Goal: Information Seeking & Learning: Compare options

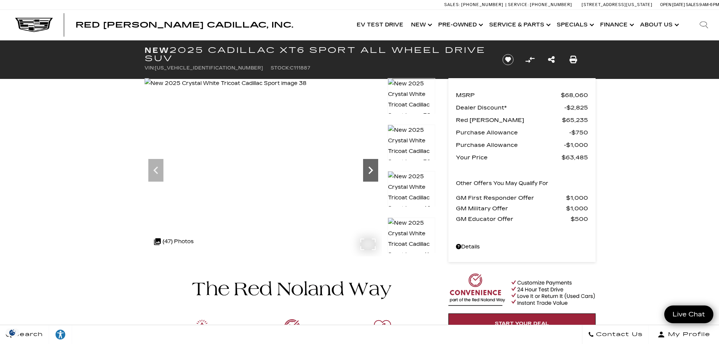
click at [376, 169] on icon "Next" at bounding box center [370, 170] width 15 height 15
click at [373, 169] on icon "Next" at bounding box center [370, 170] width 15 height 15
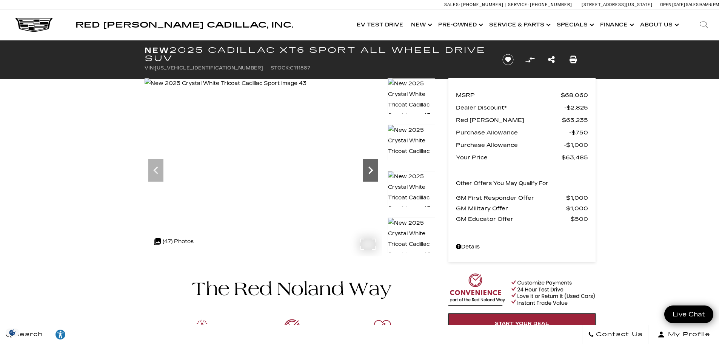
click at [371, 169] on icon "Next" at bounding box center [370, 170] width 5 height 8
click at [369, 171] on icon "Next" at bounding box center [370, 170] width 15 height 15
click at [370, 171] on icon "Next" at bounding box center [370, 170] width 15 height 15
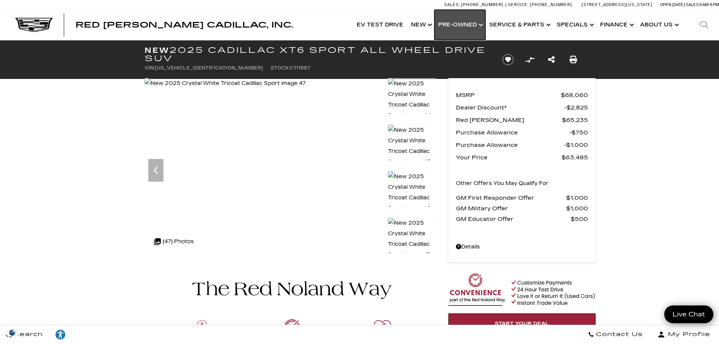
click at [454, 25] on link "Show Pre-Owned" at bounding box center [459, 25] width 51 height 30
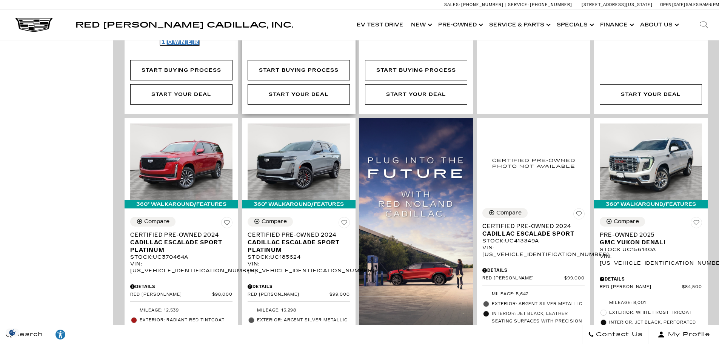
scroll to position [453, 0]
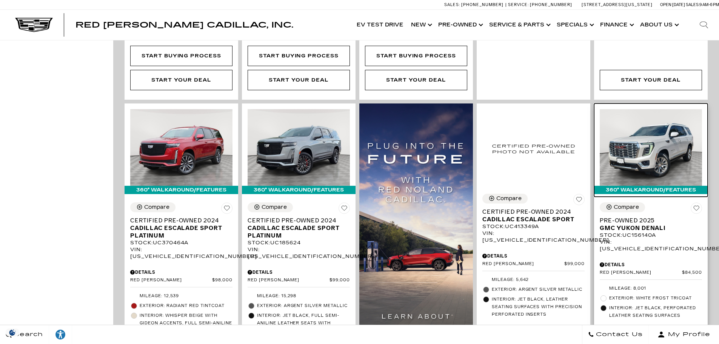
click at [650, 156] on img at bounding box center [650, 147] width 102 height 77
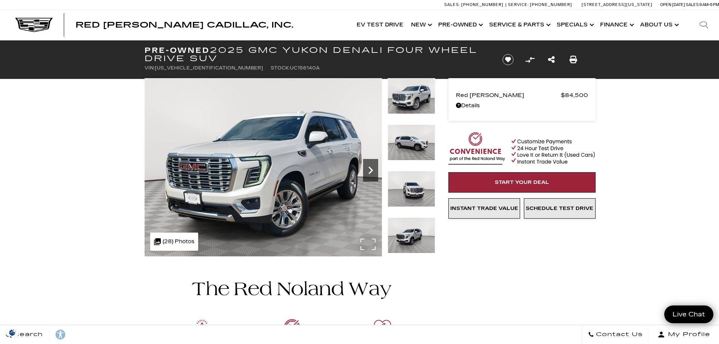
click at [374, 167] on icon "Next" at bounding box center [370, 170] width 15 height 15
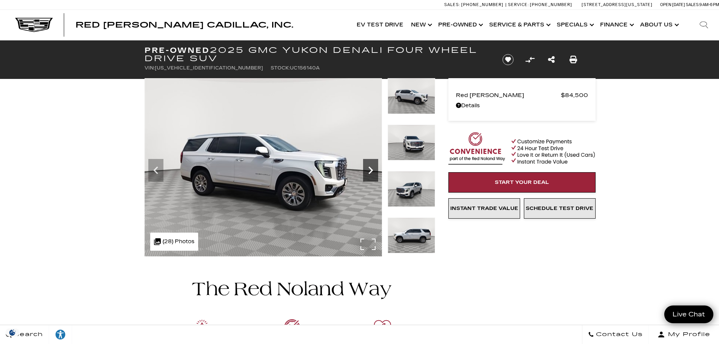
click at [374, 167] on icon "Next" at bounding box center [370, 170] width 15 height 15
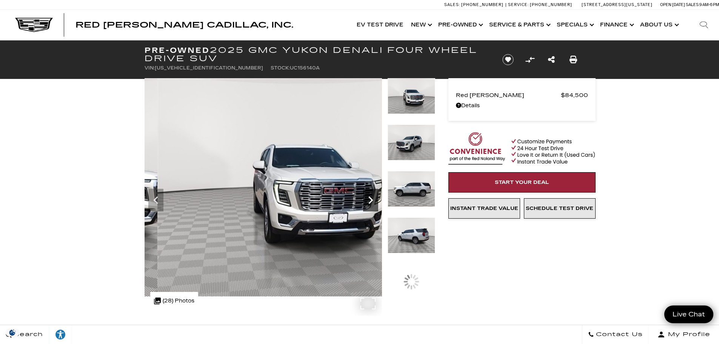
click at [370, 200] on icon "Next" at bounding box center [370, 199] width 15 height 15
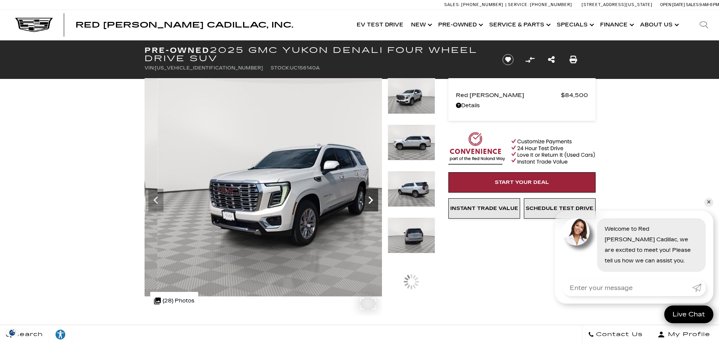
click at [370, 200] on icon "Next" at bounding box center [370, 199] width 15 height 15
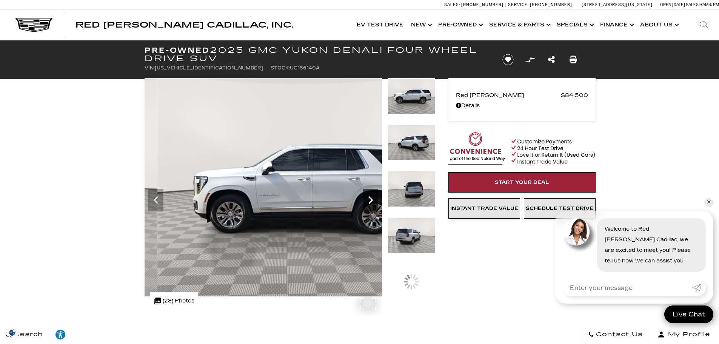
click at [370, 199] on icon "Next" at bounding box center [370, 199] width 15 height 15
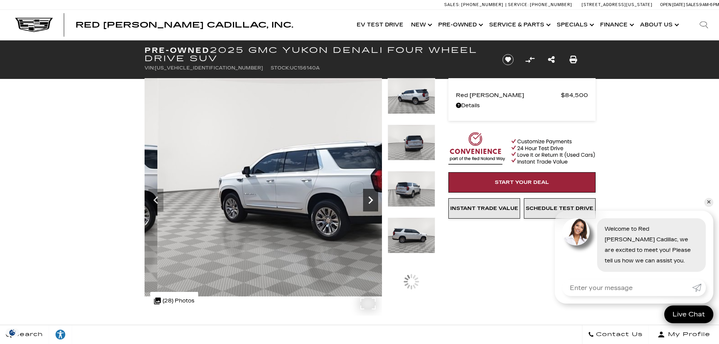
click at [370, 199] on icon "Next" at bounding box center [370, 199] width 15 height 15
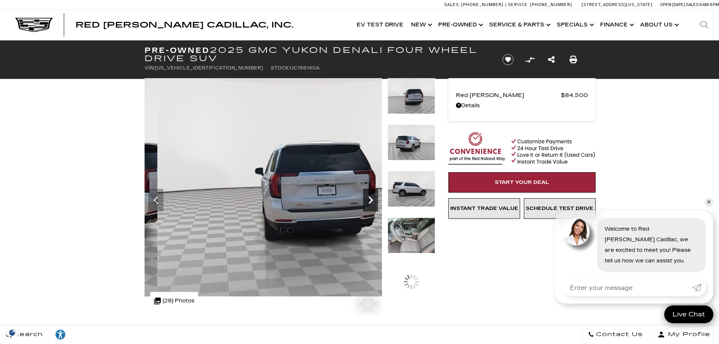
click at [370, 199] on icon "Next" at bounding box center [370, 199] width 15 height 15
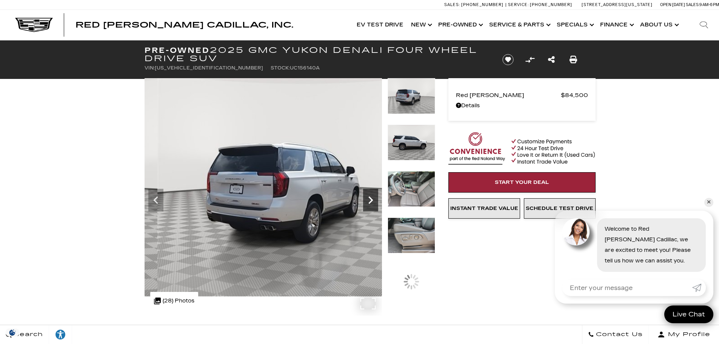
click at [370, 199] on icon "Next" at bounding box center [370, 199] width 15 height 15
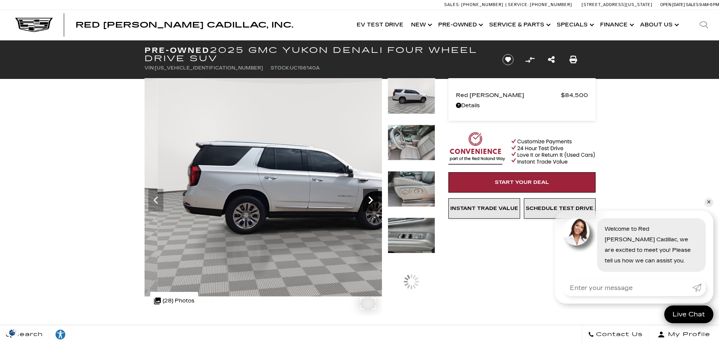
click at [370, 199] on icon "Next" at bounding box center [370, 199] width 15 height 15
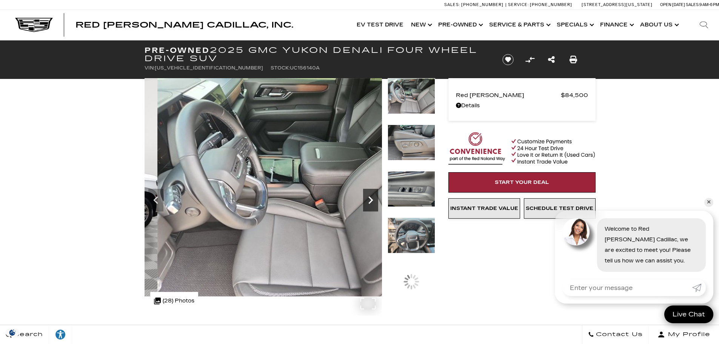
click at [370, 199] on icon "Next" at bounding box center [370, 199] width 15 height 15
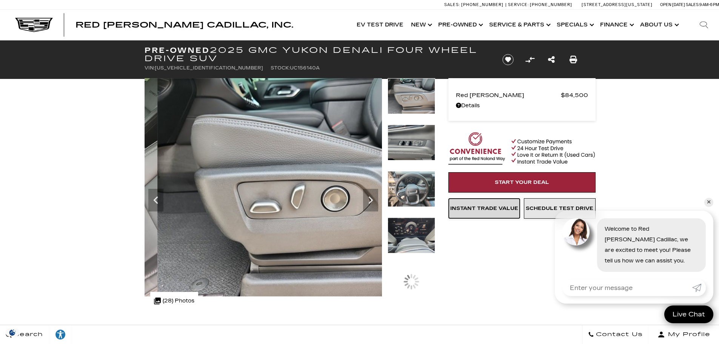
click at [488, 210] on span "Instant Trade Value" at bounding box center [484, 208] width 68 height 6
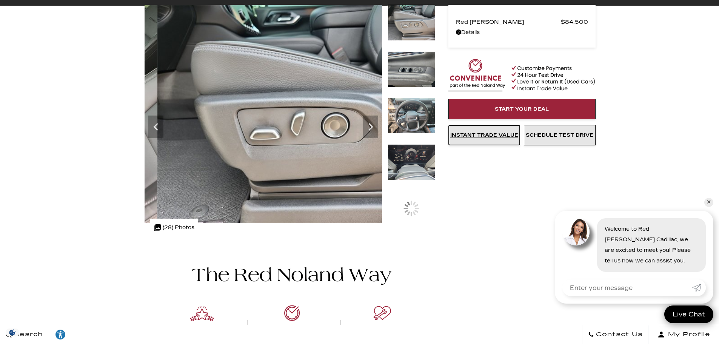
scroll to position [75, 0]
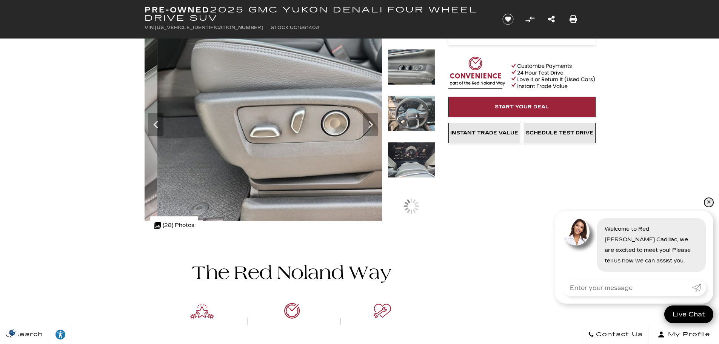
click at [706, 203] on link "✕" at bounding box center [708, 202] width 9 height 9
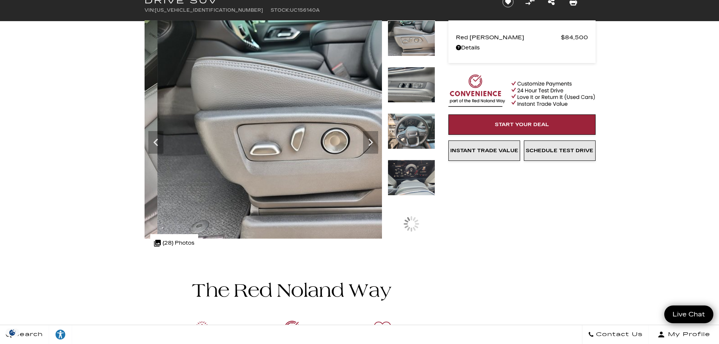
scroll to position [0, 0]
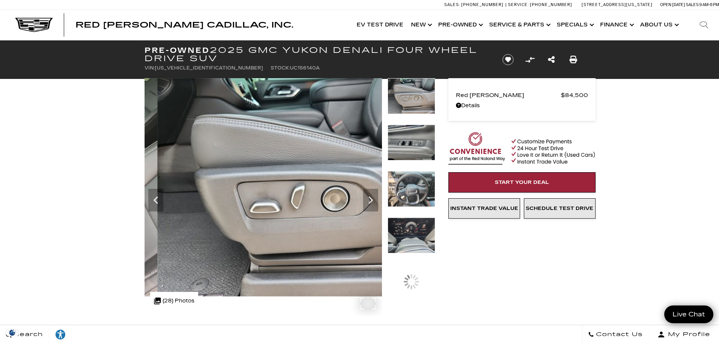
click at [285, 168] on img at bounding box center [302, 187] width 317 height 218
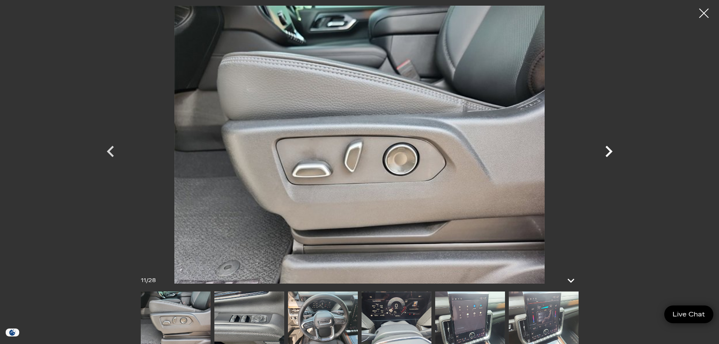
click at [606, 152] on icon "Next" at bounding box center [608, 151] width 23 height 23
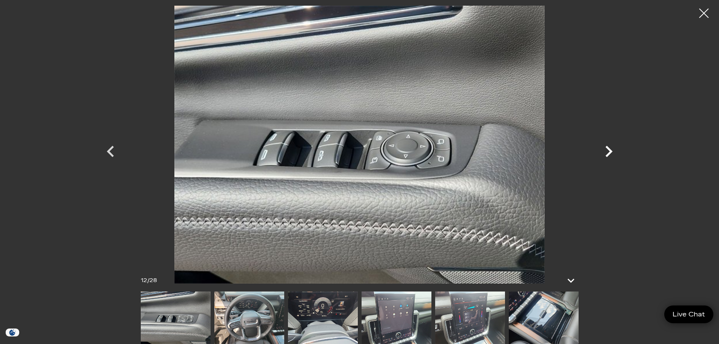
click at [606, 152] on icon "Next" at bounding box center [608, 151] width 23 height 23
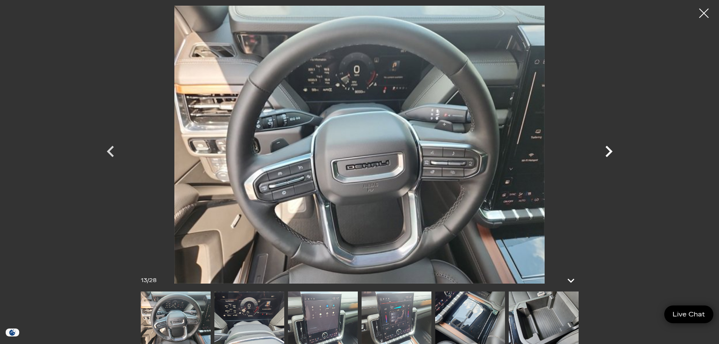
click at [606, 152] on icon "Next" at bounding box center [608, 151] width 23 height 23
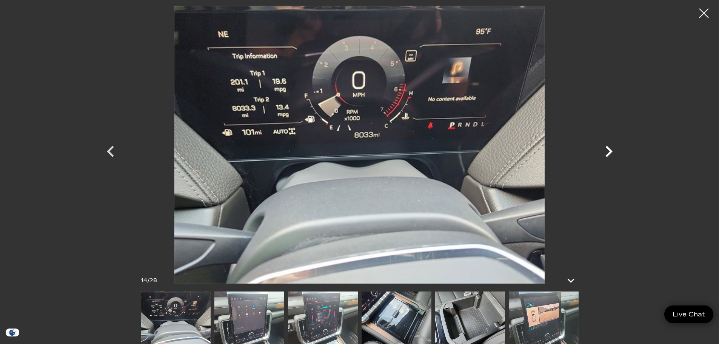
click at [606, 152] on icon "Next" at bounding box center [608, 151] width 23 height 23
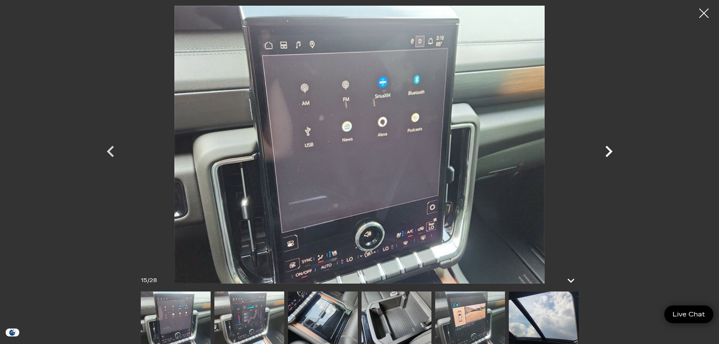
click at [606, 152] on icon "Next" at bounding box center [608, 151] width 23 height 23
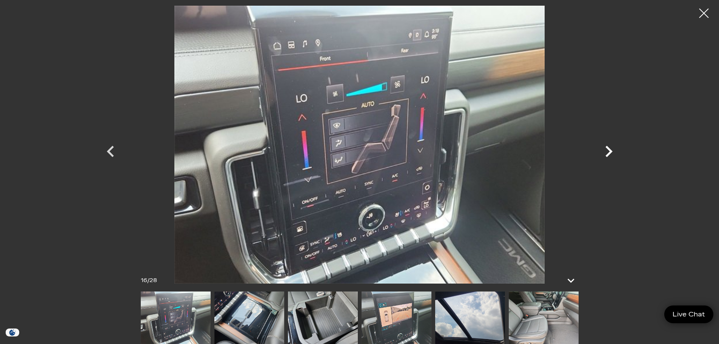
click at [606, 152] on icon "Next" at bounding box center [608, 151] width 23 height 23
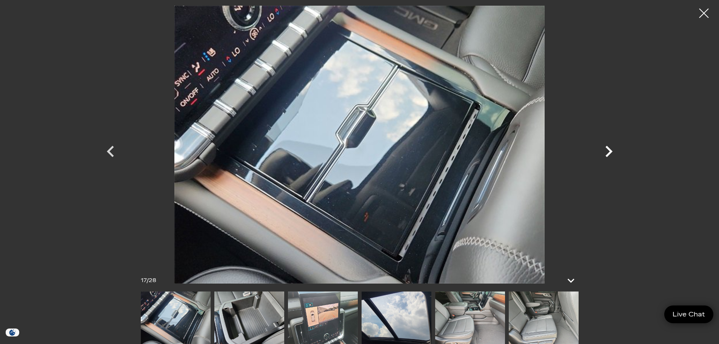
click at [606, 152] on icon "Next" at bounding box center [608, 151] width 23 height 23
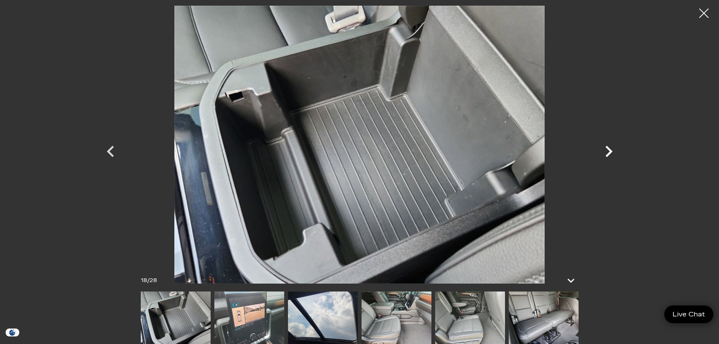
click at [606, 152] on icon "Next" at bounding box center [608, 151] width 23 height 23
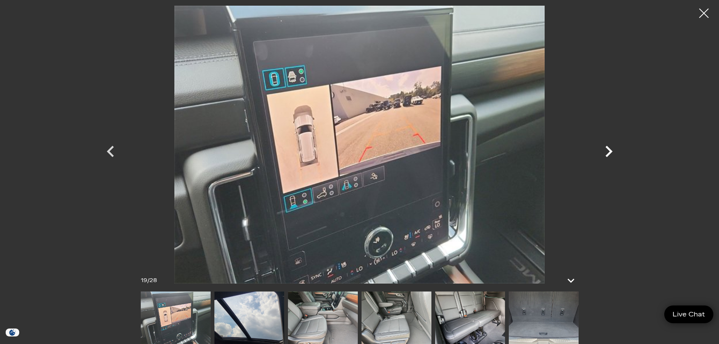
click at [606, 152] on icon "Next" at bounding box center [608, 151] width 23 height 23
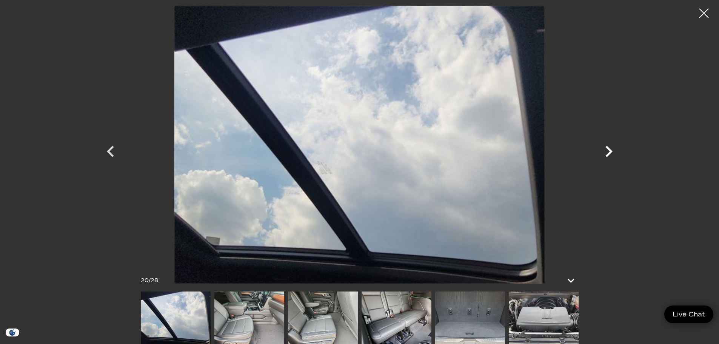
click at [606, 152] on icon "Next" at bounding box center [608, 151] width 23 height 23
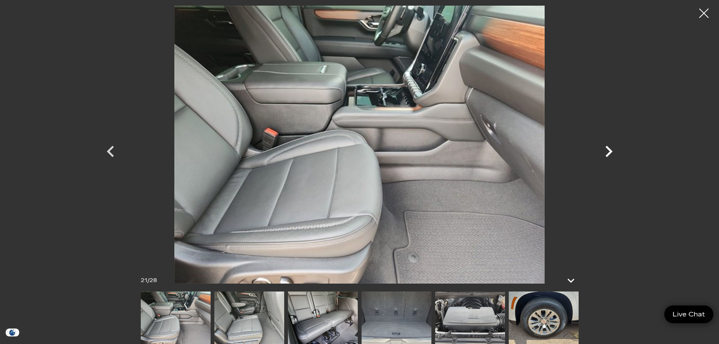
click at [606, 152] on icon "Next" at bounding box center [608, 151] width 23 height 23
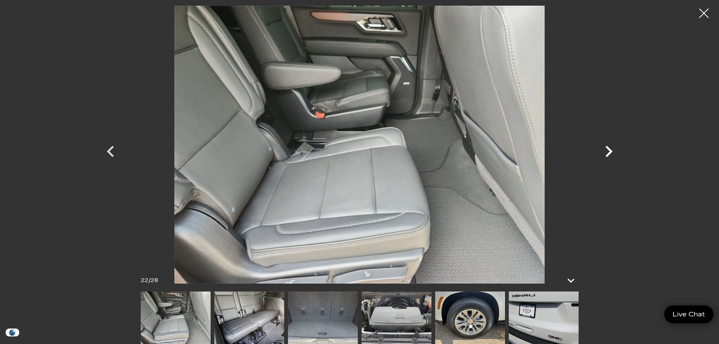
click at [606, 152] on icon "Next" at bounding box center [608, 151] width 23 height 23
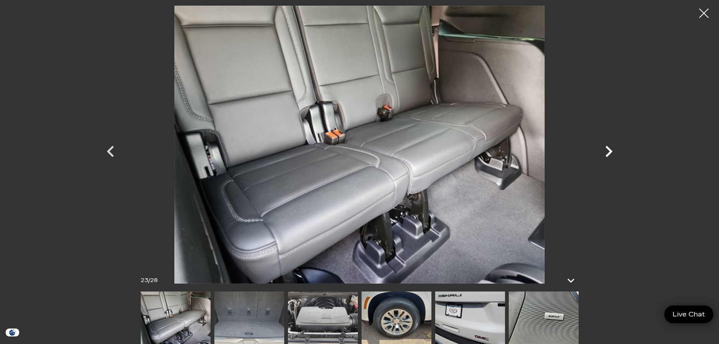
click at [606, 152] on icon "Next" at bounding box center [608, 151] width 23 height 23
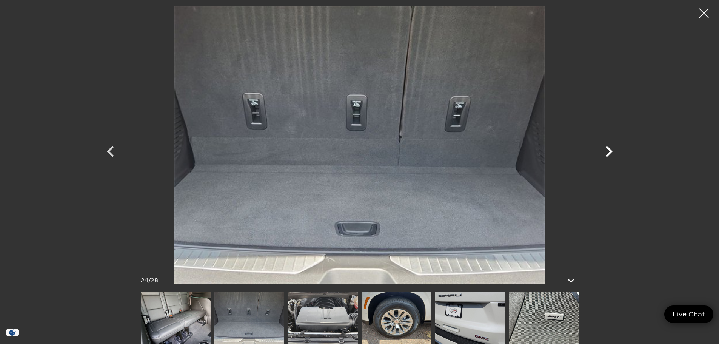
click at [606, 152] on icon "Next" at bounding box center [608, 151] width 23 height 23
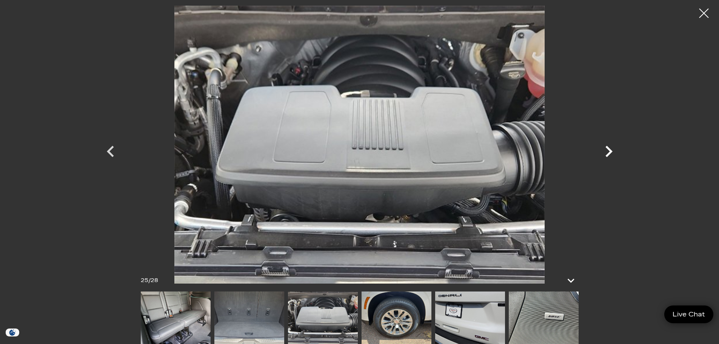
click at [606, 152] on icon "Next" at bounding box center [608, 151] width 23 height 23
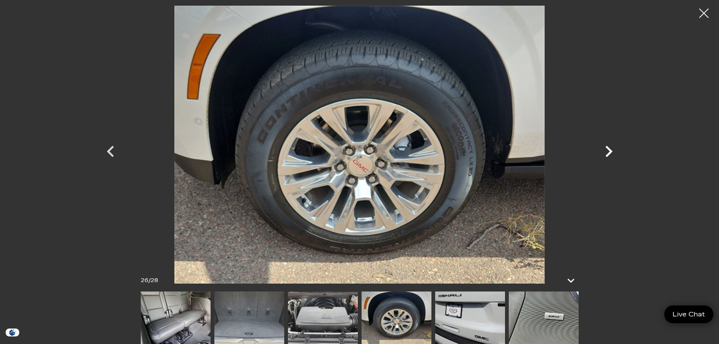
click at [606, 152] on icon "Next" at bounding box center [608, 151] width 23 height 23
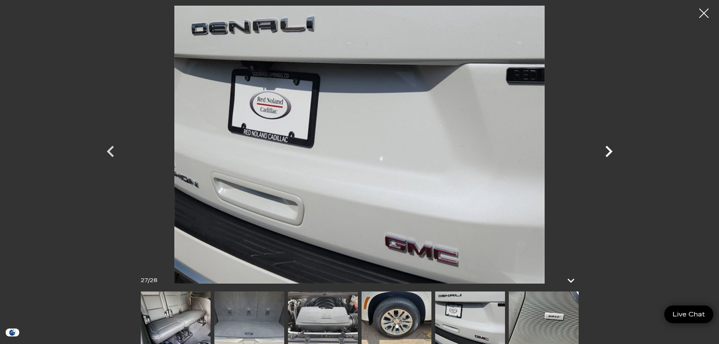
click at [606, 152] on icon "Next" at bounding box center [608, 151] width 23 height 23
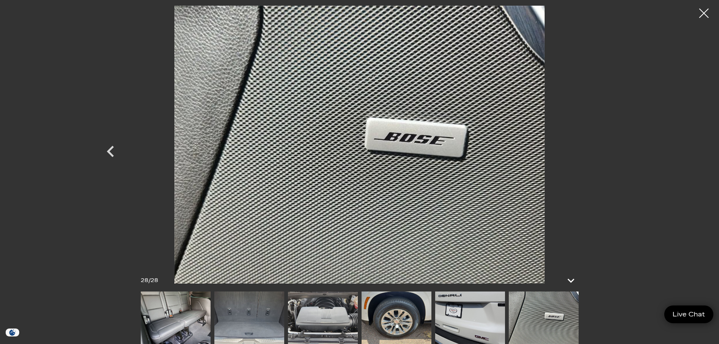
click at [606, 152] on div at bounding box center [359, 145] width 528 height 278
click at [706, 10] on div at bounding box center [703, 13] width 19 height 19
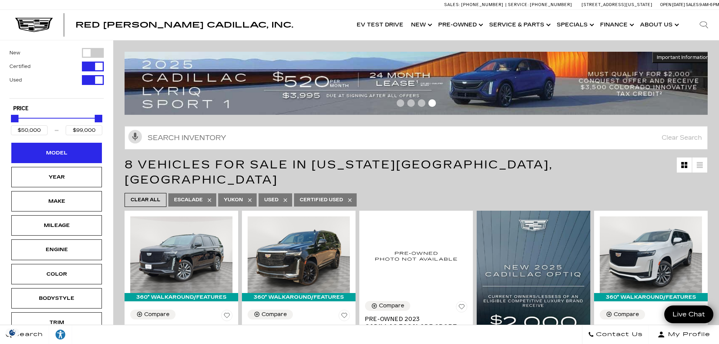
click at [57, 150] on div "Model" at bounding box center [57, 153] width 38 height 8
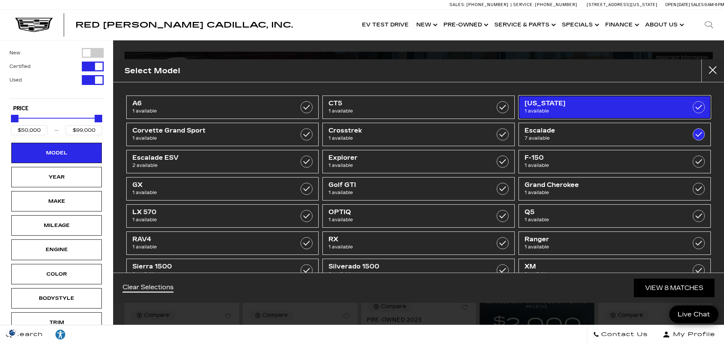
click at [621, 112] on span "1 available" at bounding box center [601, 111] width 153 height 8
type input "$34,000"
checkbox input "true"
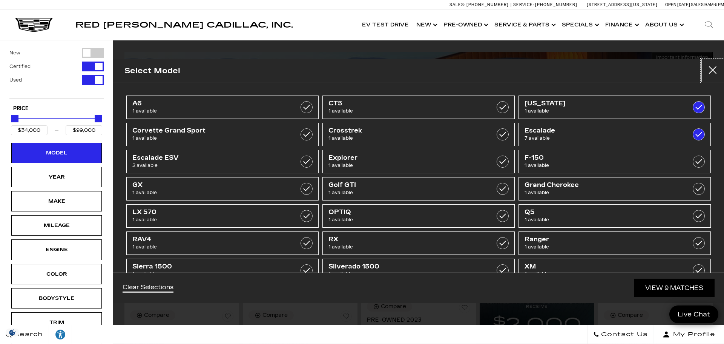
click at [716, 69] on button "Close" at bounding box center [713, 70] width 23 height 23
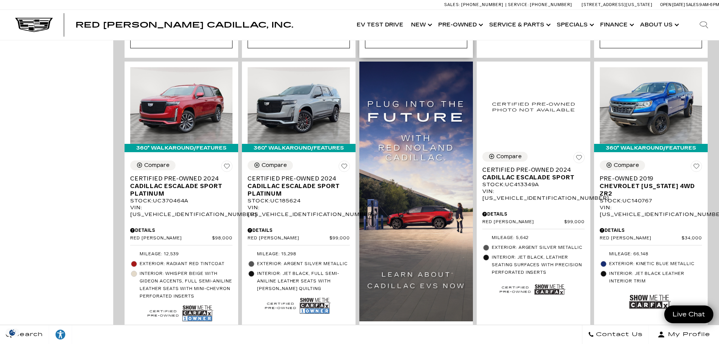
scroll to position [377, 0]
